Goal: Check status

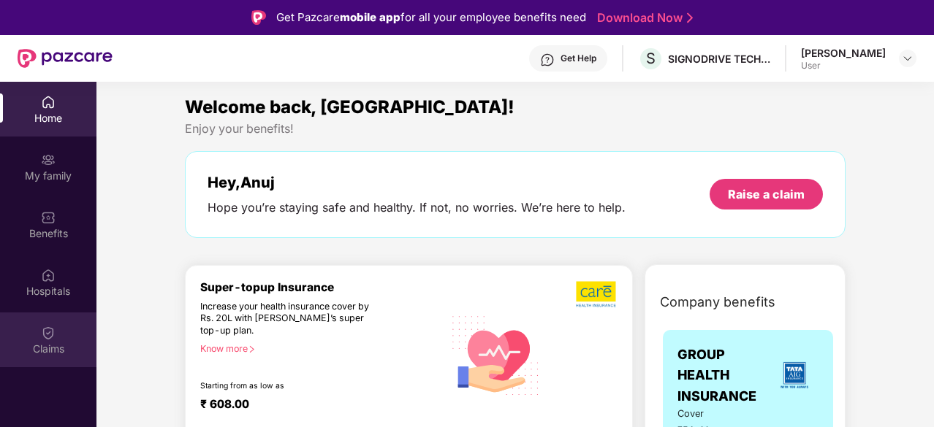
click at [53, 343] on div "Claims" at bounding box center [48, 349] width 96 height 15
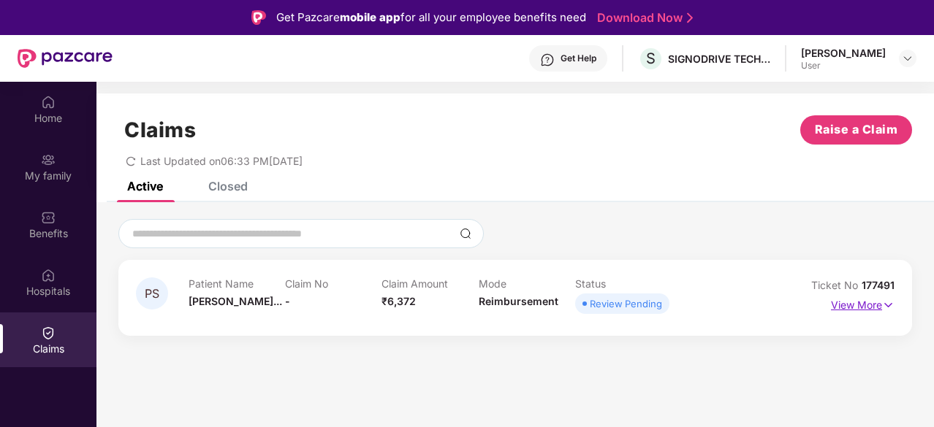
click at [867, 299] on p "View More" at bounding box center [863, 304] width 64 height 20
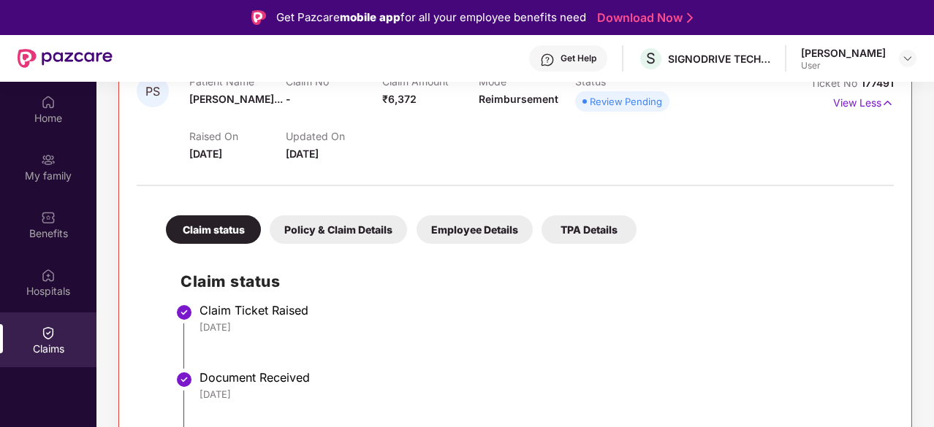
scroll to position [82, 0]
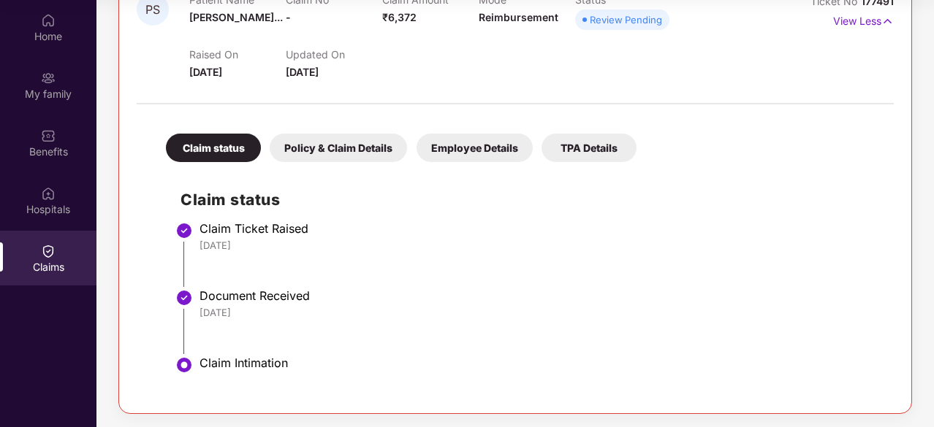
click at [352, 144] on div "Policy & Claim Details" at bounding box center [338, 148] width 137 height 28
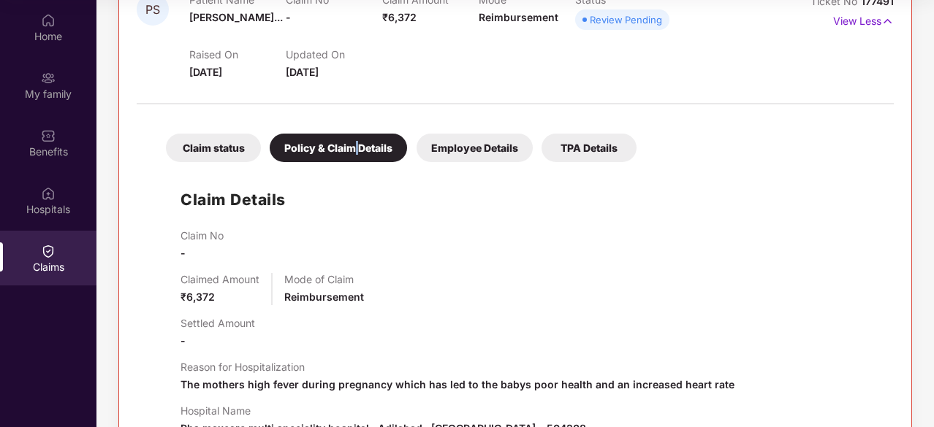
click at [352, 144] on div "Policy & Claim Details" at bounding box center [338, 148] width 137 height 28
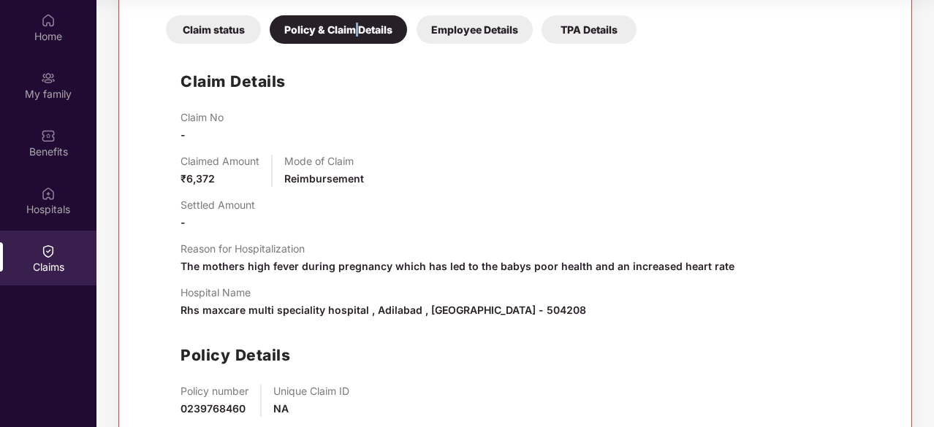
scroll to position [399, 0]
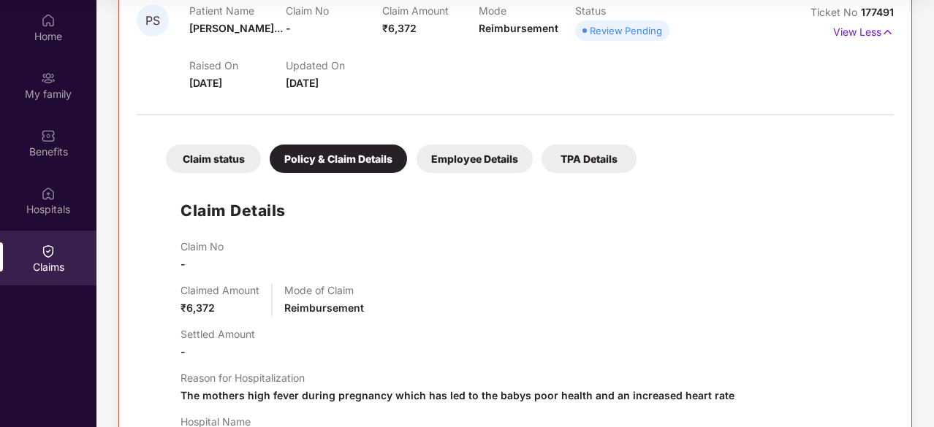
click at [472, 167] on div "Employee Details" at bounding box center [475, 159] width 116 height 28
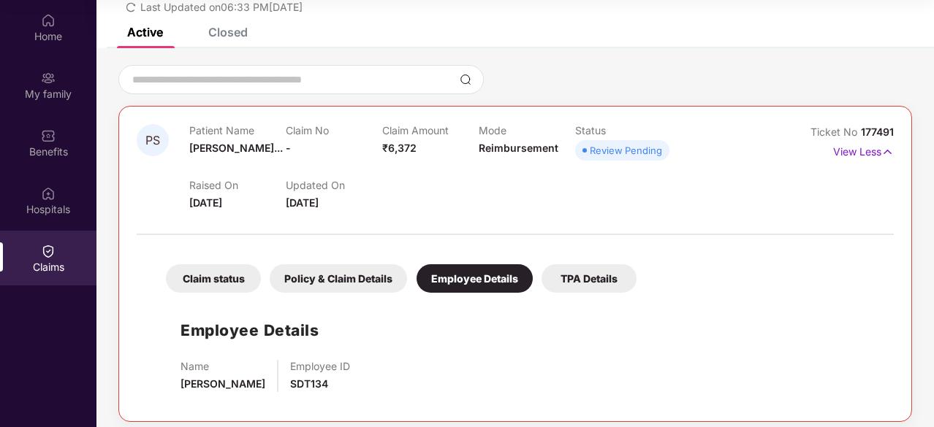
scroll to position [73, 0]
click at [596, 275] on div "TPA Details" at bounding box center [588, 278] width 95 height 28
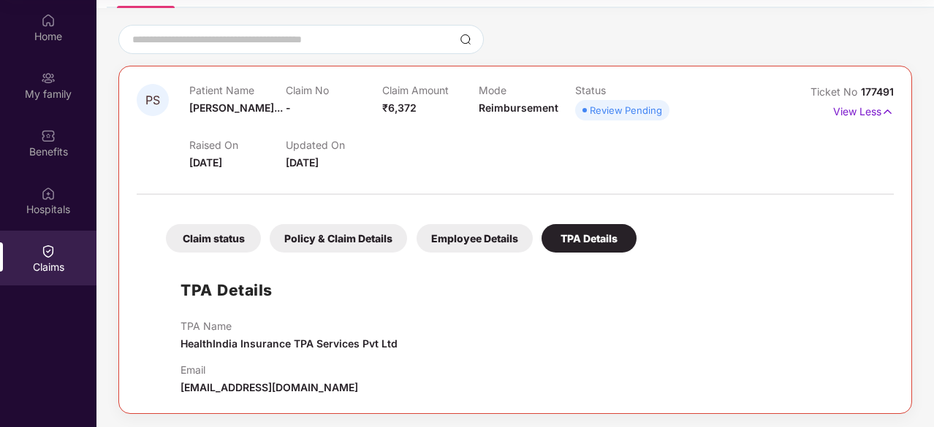
scroll to position [0, 0]
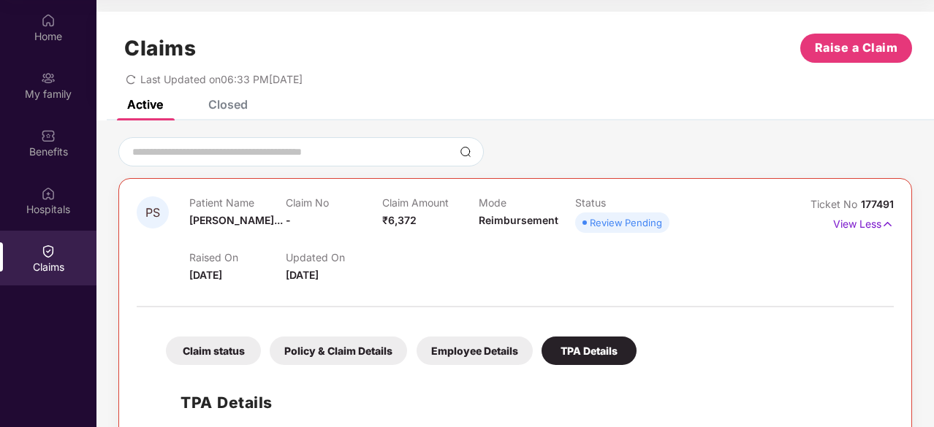
click at [231, 102] on div "Closed" at bounding box center [227, 104] width 39 height 15
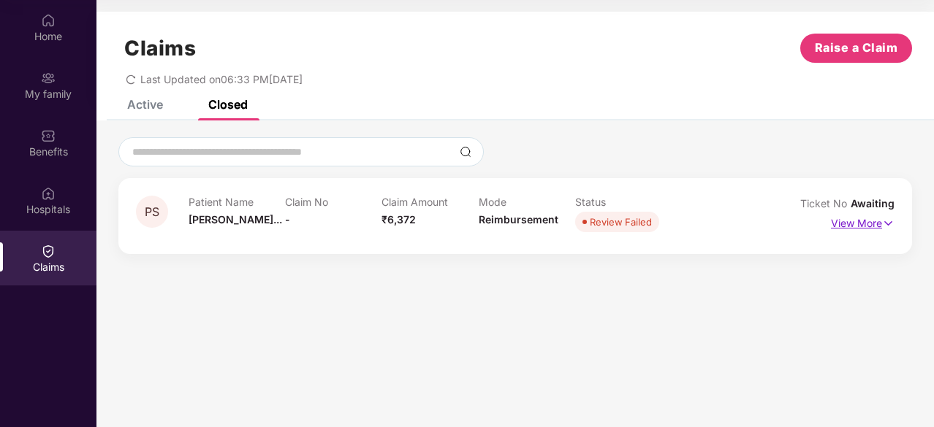
click at [876, 223] on p "View More" at bounding box center [863, 222] width 64 height 20
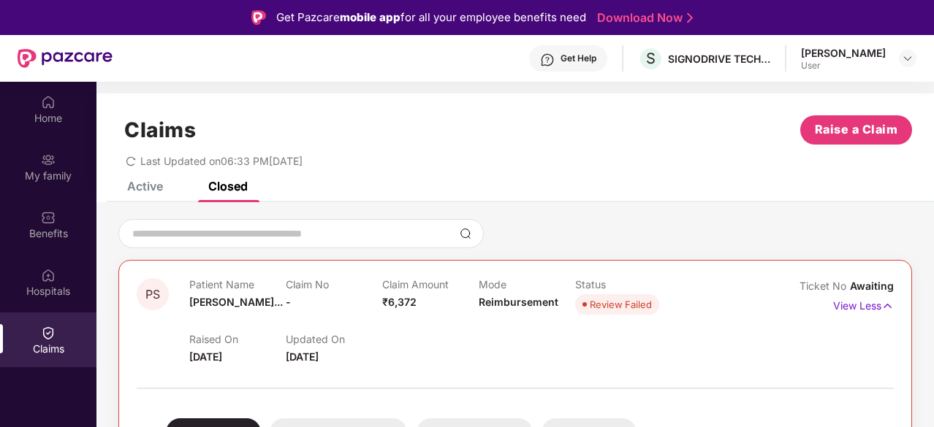
click at [159, 185] on div "Active" at bounding box center [145, 186] width 36 height 15
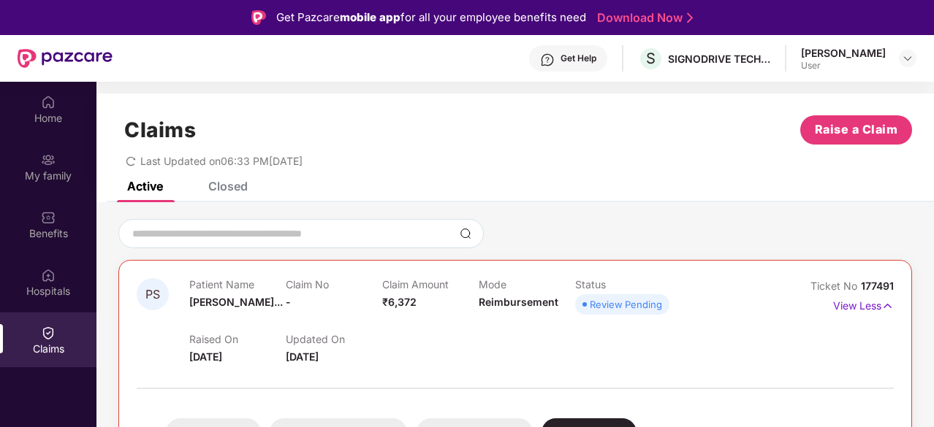
click at [130, 160] on icon "redo" at bounding box center [131, 161] width 10 height 10
